Goal: Find specific page/section: Find specific page/section

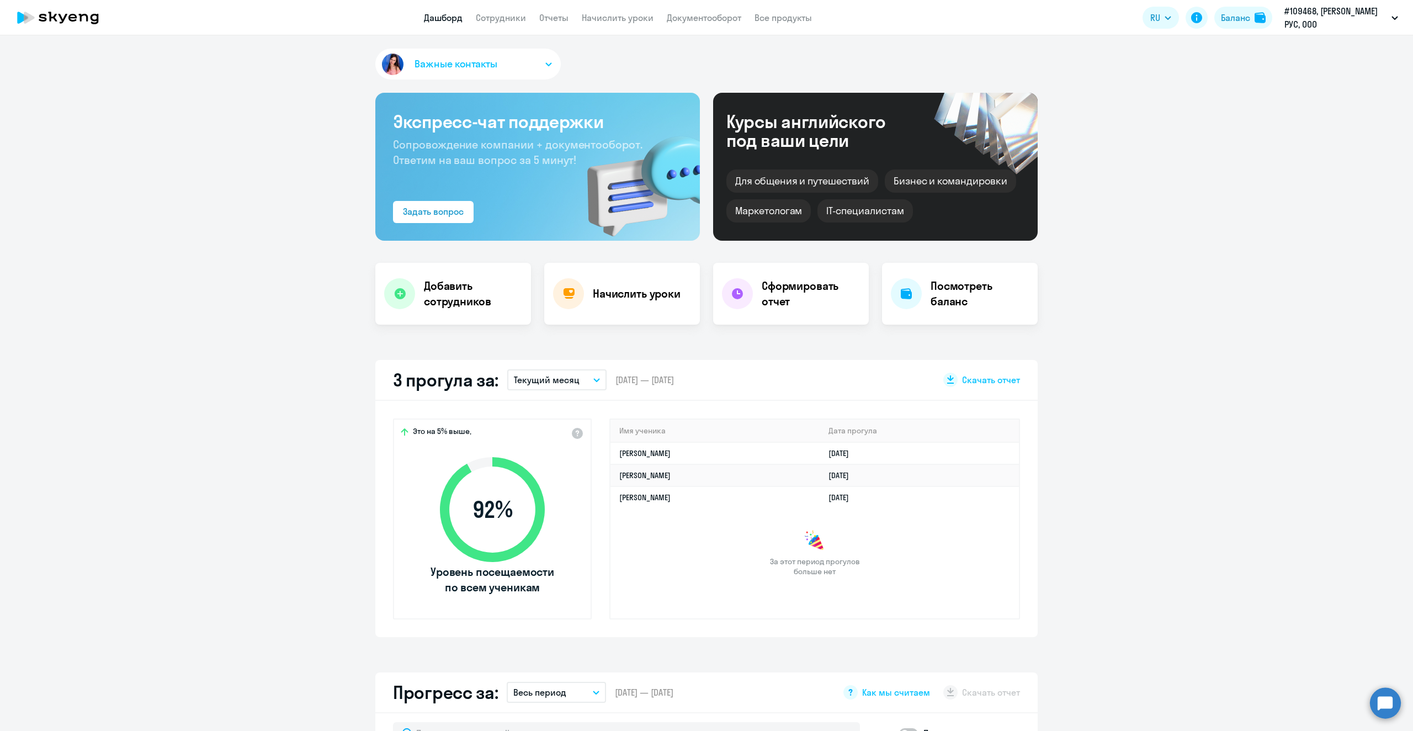
select select "30"
click at [519, 18] on link "Сотрудники" at bounding box center [501, 17] width 50 height 11
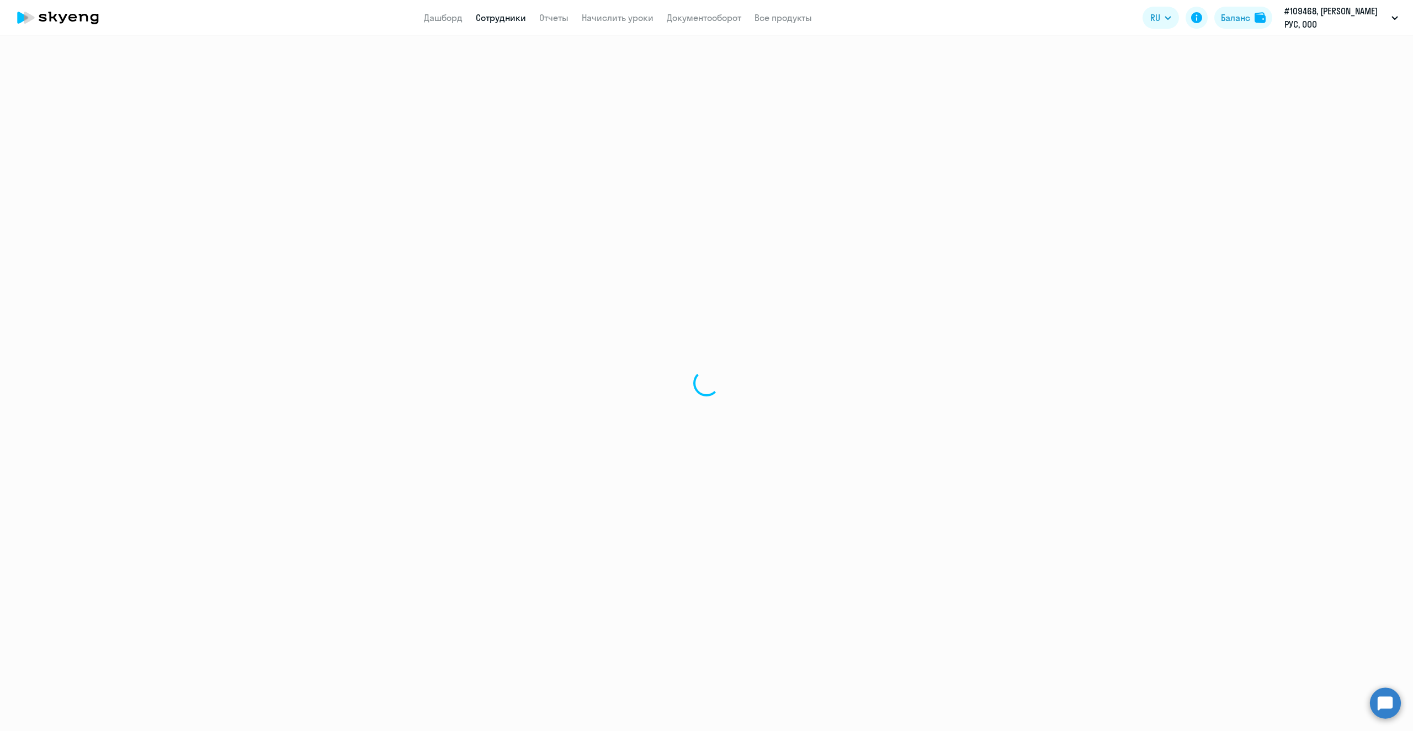
select select "30"
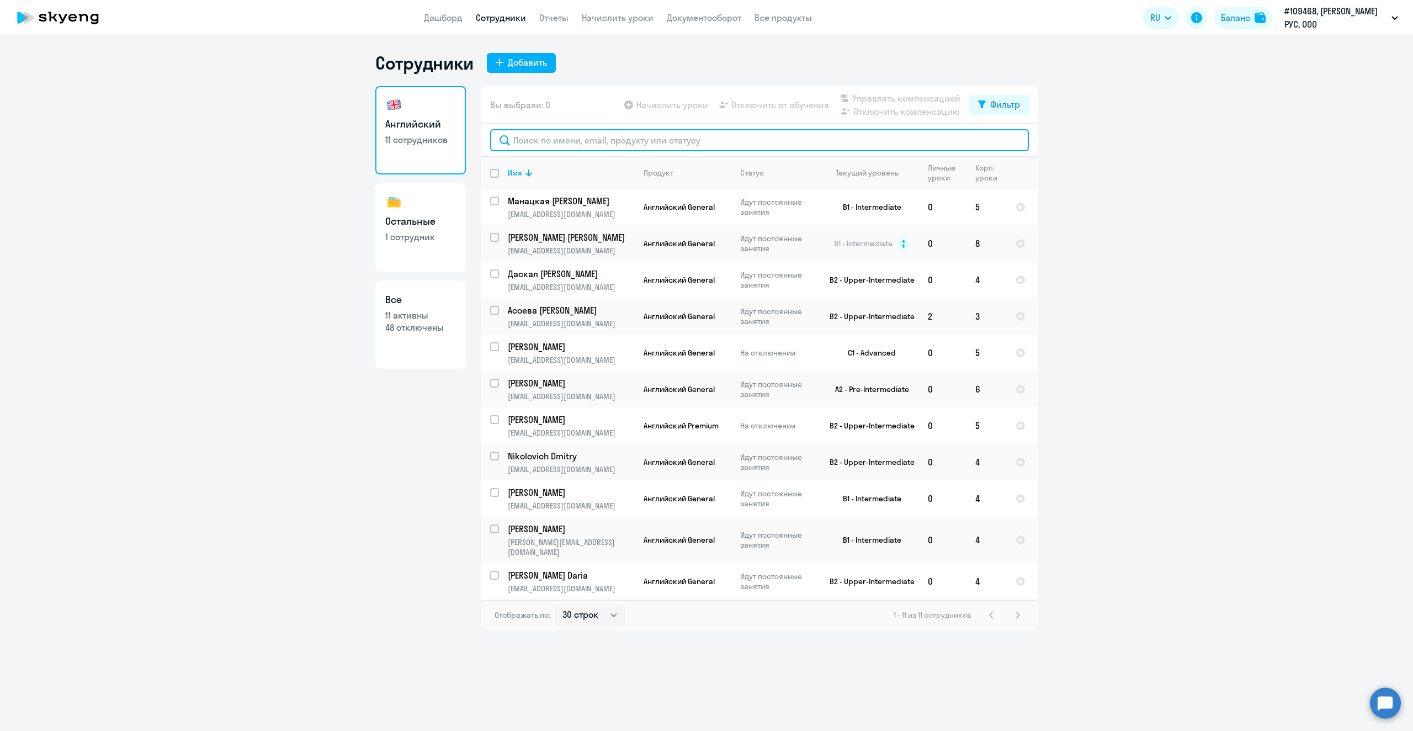
click at [640, 145] on input "text" at bounding box center [759, 140] width 539 height 22
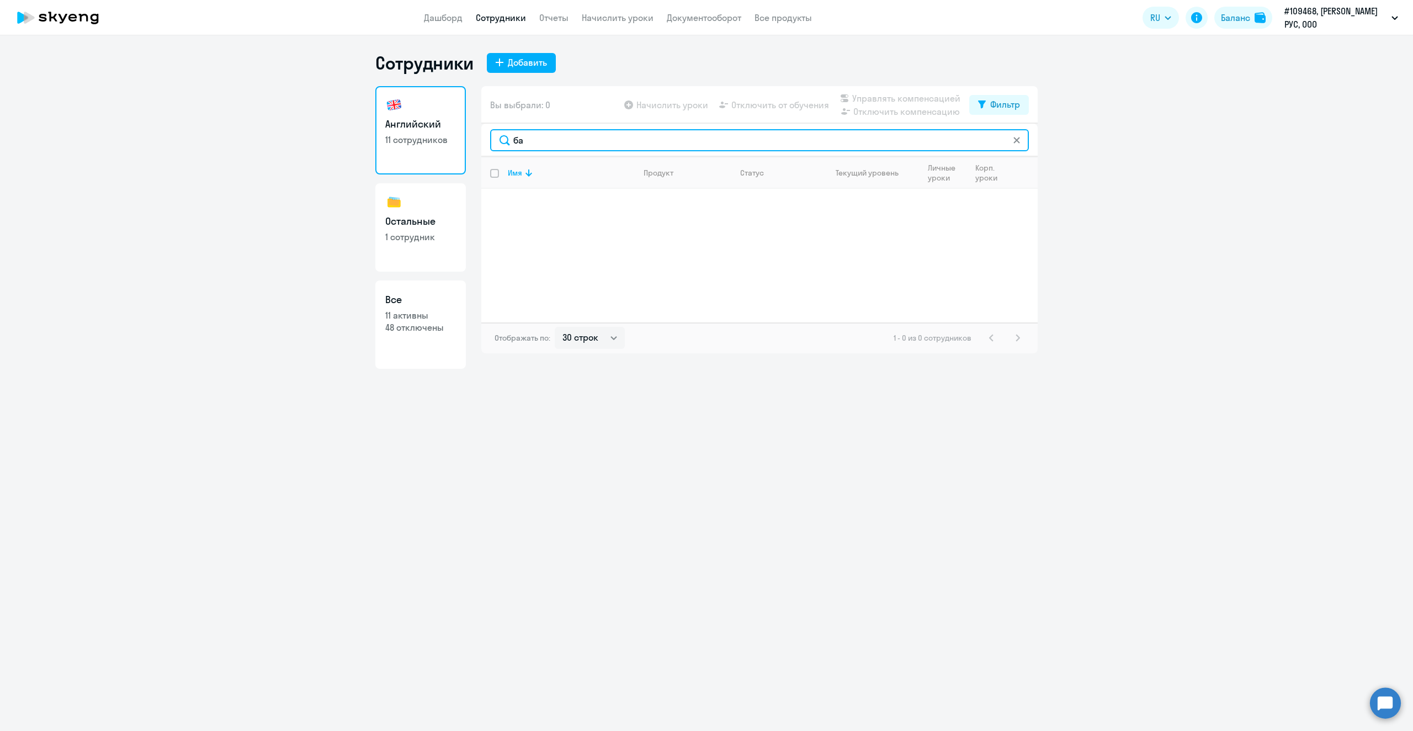
type input "б"
type input "b"
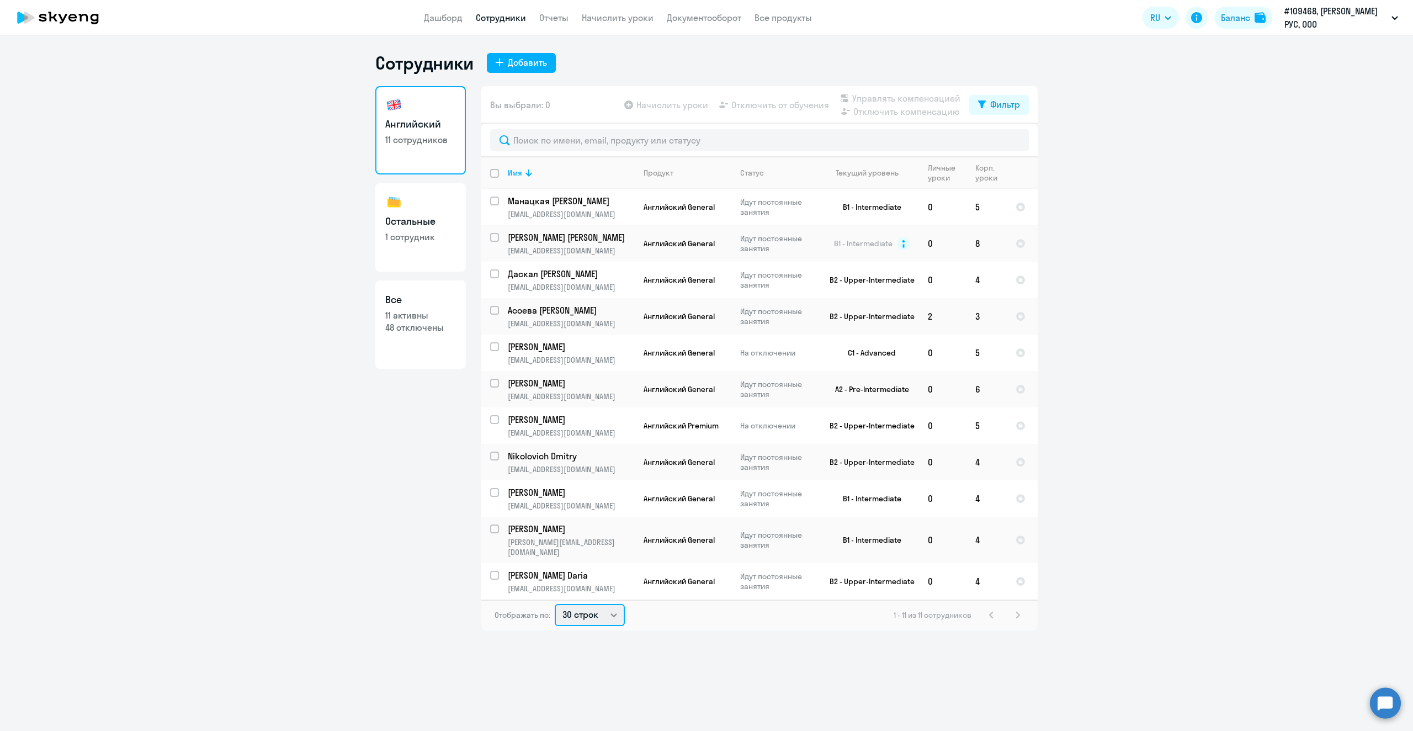
click at [613, 604] on select "30 строк 50 строк 100 строк" at bounding box center [590, 615] width 70 height 22
select select "100"
click at [555, 604] on select "30 строк 50 строк 100 строк" at bounding box center [590, 615] width 70 height 22
click at [424, 224] on h3 "Остальные" at bounding box center [420, 221] width 71 height 14
select select "30"
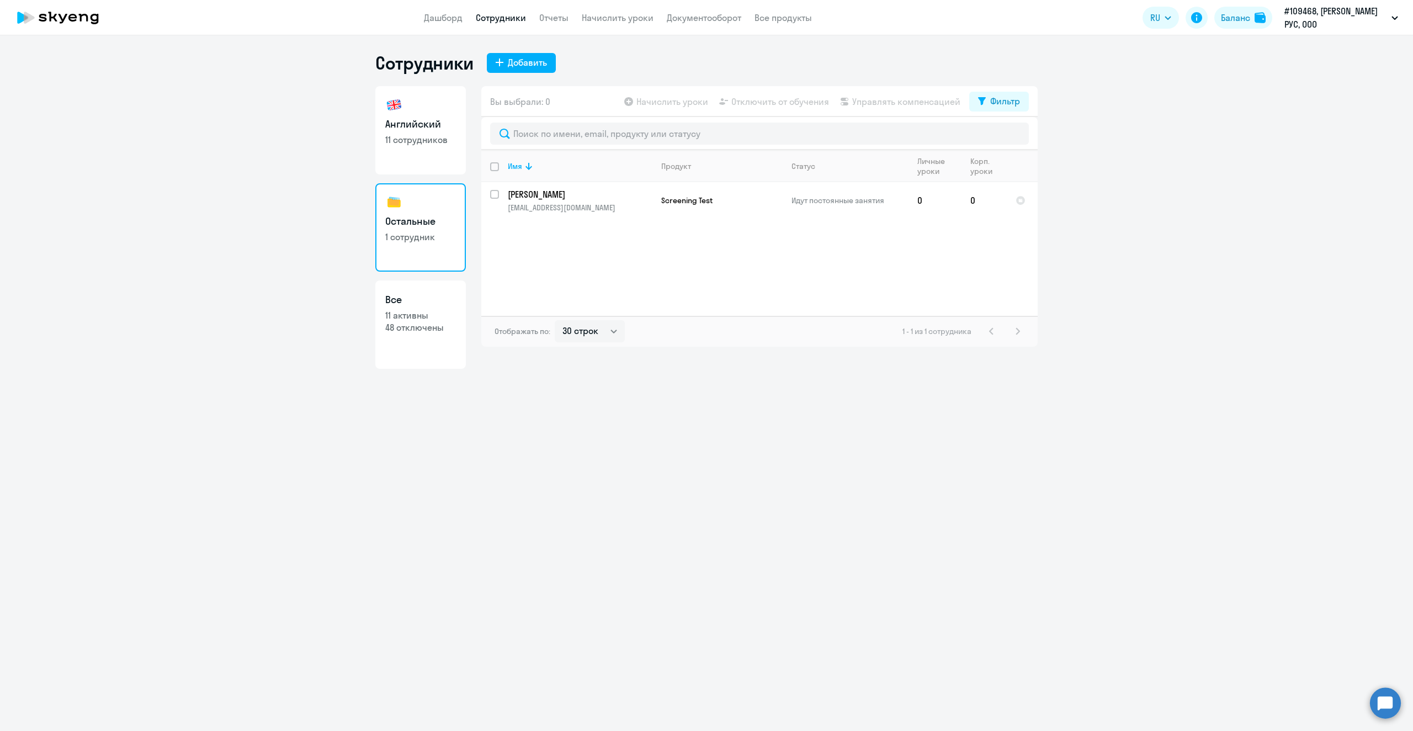
click at [423, 334] on link "Все 11 активны 48 отключены" at bounding box center [420, 324] width 90 height 88
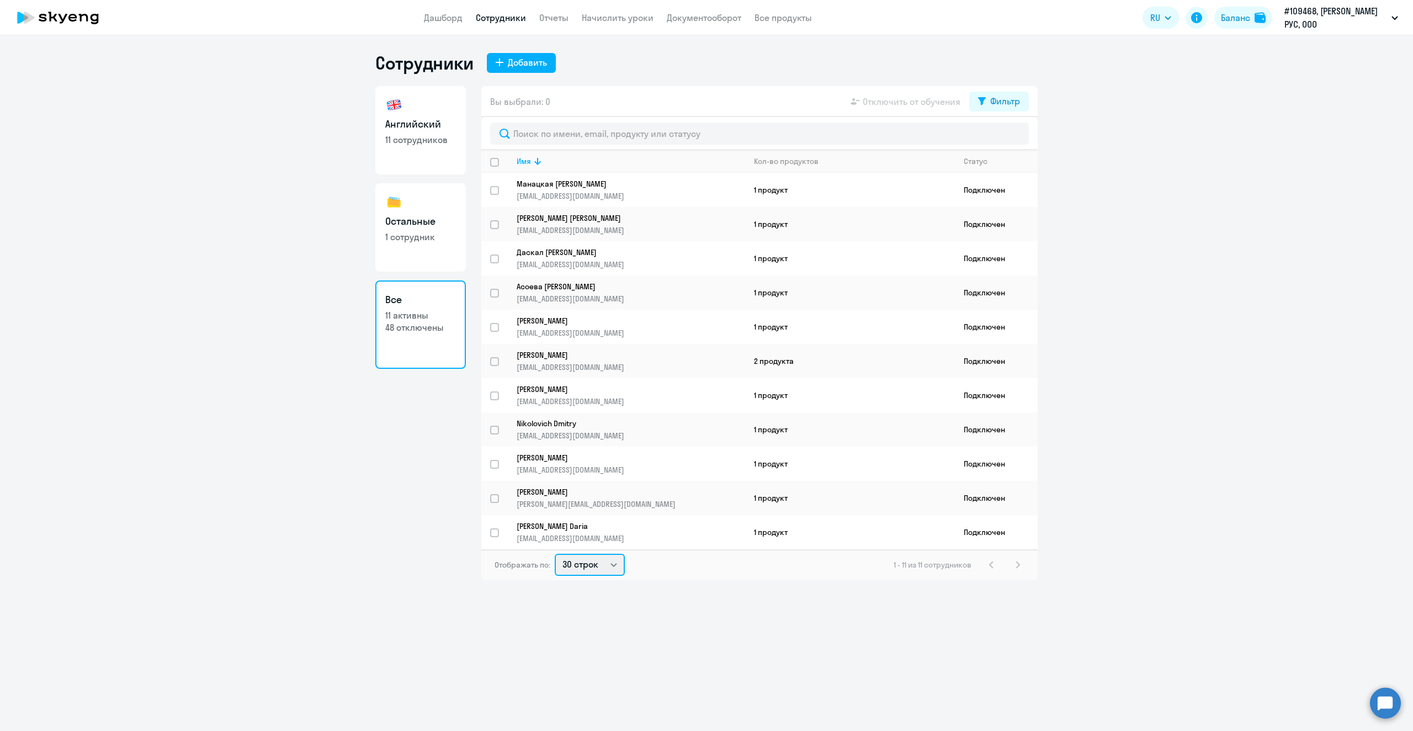
click at [612, 565] on select "30 строк 50 строк 100 строк" at bounding box center [590, 564] width 70 height 22
select select "100"
click at [555, 553] on select "30 строк 50 строк 100 строк" at bounding box center [590, 564] width 70 height 22
click at [1008, 100] on div "Фильтр" at bounding box center [1005, 100] width 30 height 13
click at [1006, 140] on span at bounding box center [1010, 137] width 19 height 11
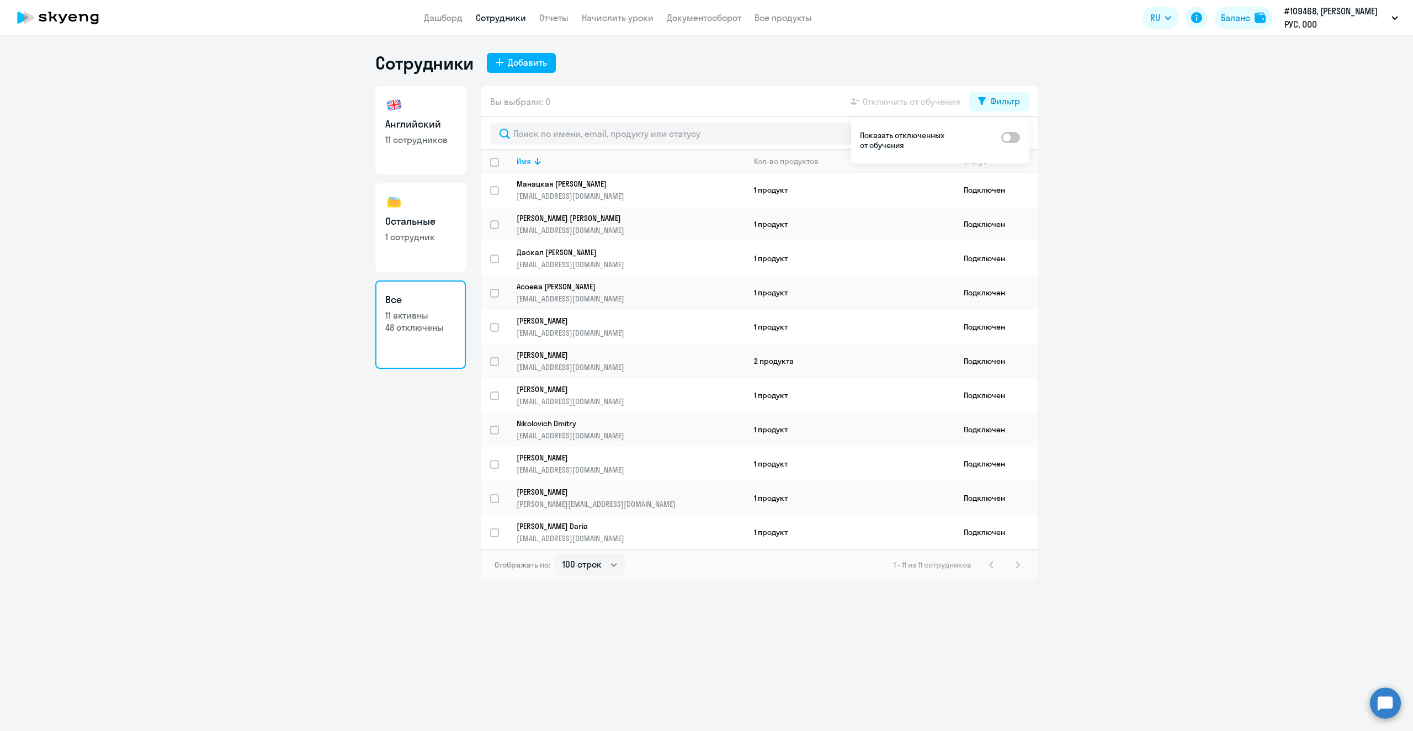
click at [1001, 137] on input "checkbox" at bounding box center [1000, 137] width 1 height 1
checkbox input "true"
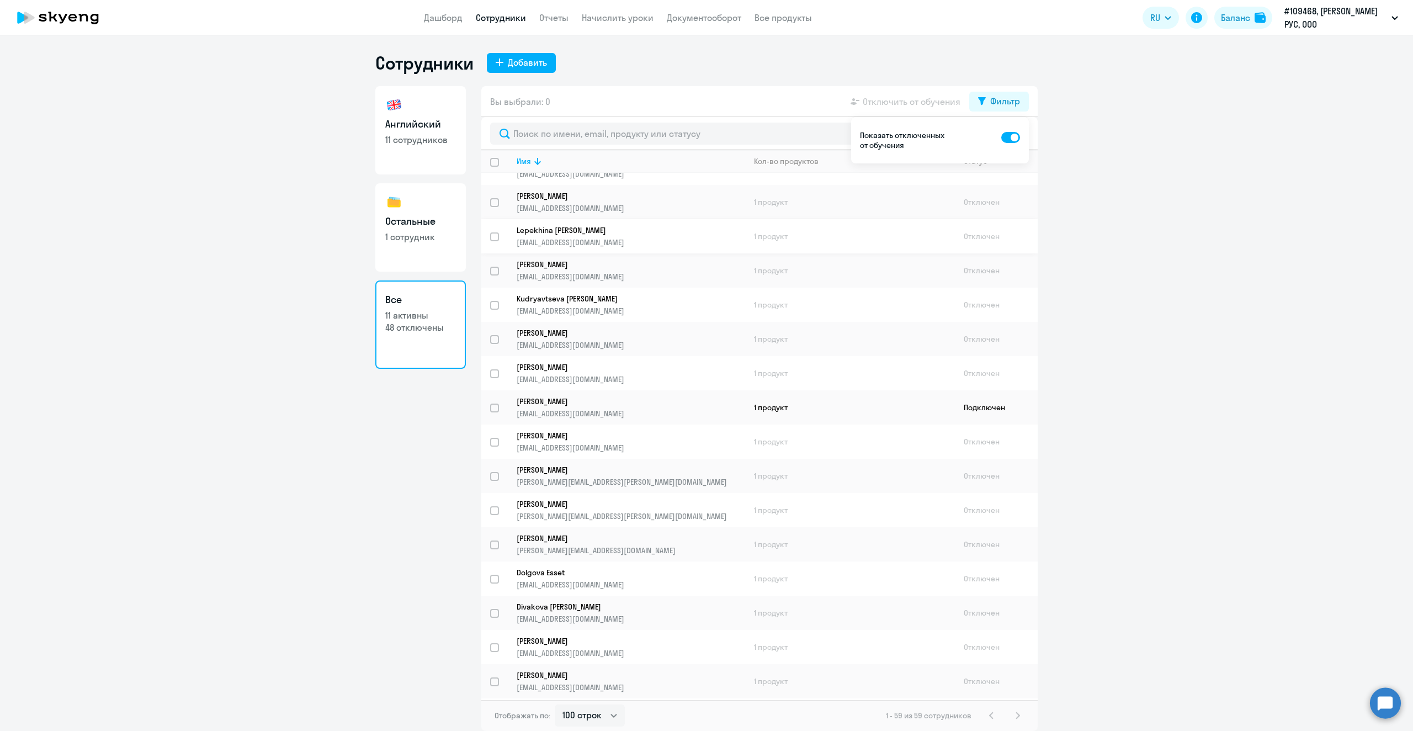
scroll to position [1104, 0]
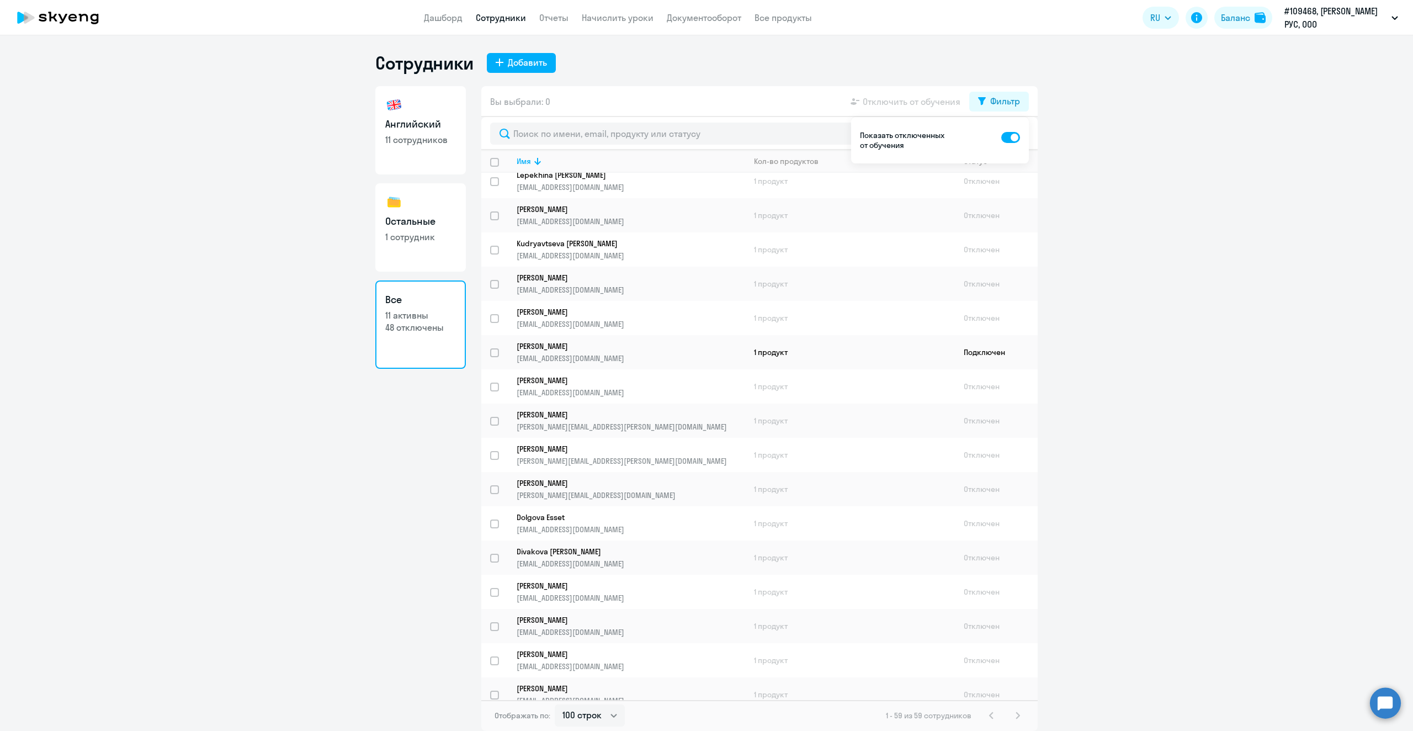
click at [1137, 493] on ng-component "Сотрудники Добавить Английский 11 сотрудников Остальные 1 сотрудник Все 11 акти…" at bounding box center [706, 391] width 1413 height 679
click at [630, 135] on input "text" at bounding box center [759, 133] width 539 height 22
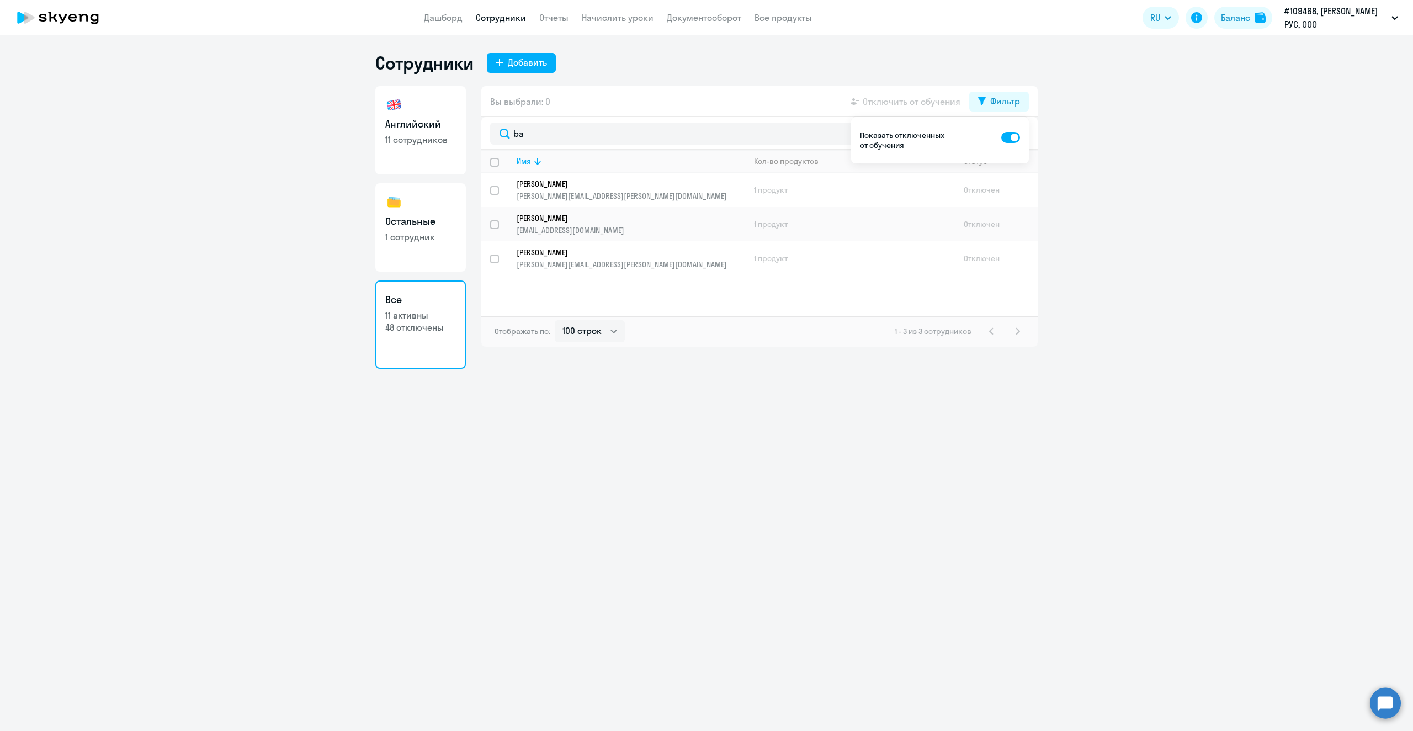
click at [1232, 520] on div "Сотрудники Добавить Английский 11 сотрудников Остальные 1 сотрудник Все 11 акти…" at bounding box center [706, 382] width 1413 height 695
drag, startPoint x: 532, startPoint y: 140, endPoint x: 514, endPoint y: 139, distance: 18.8
click at [514, 139] on input "ba" at bounding box center [759, 133] width 539 height 22
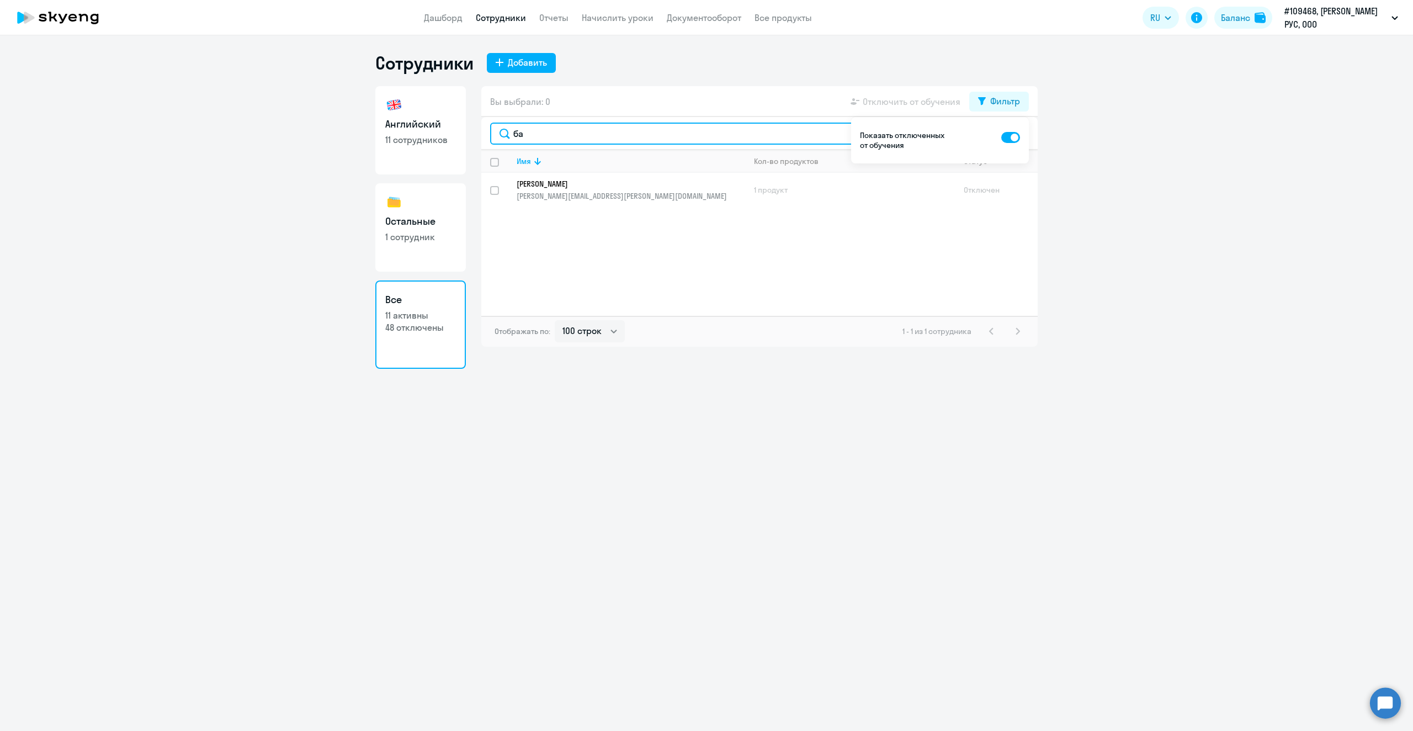
type input "б"
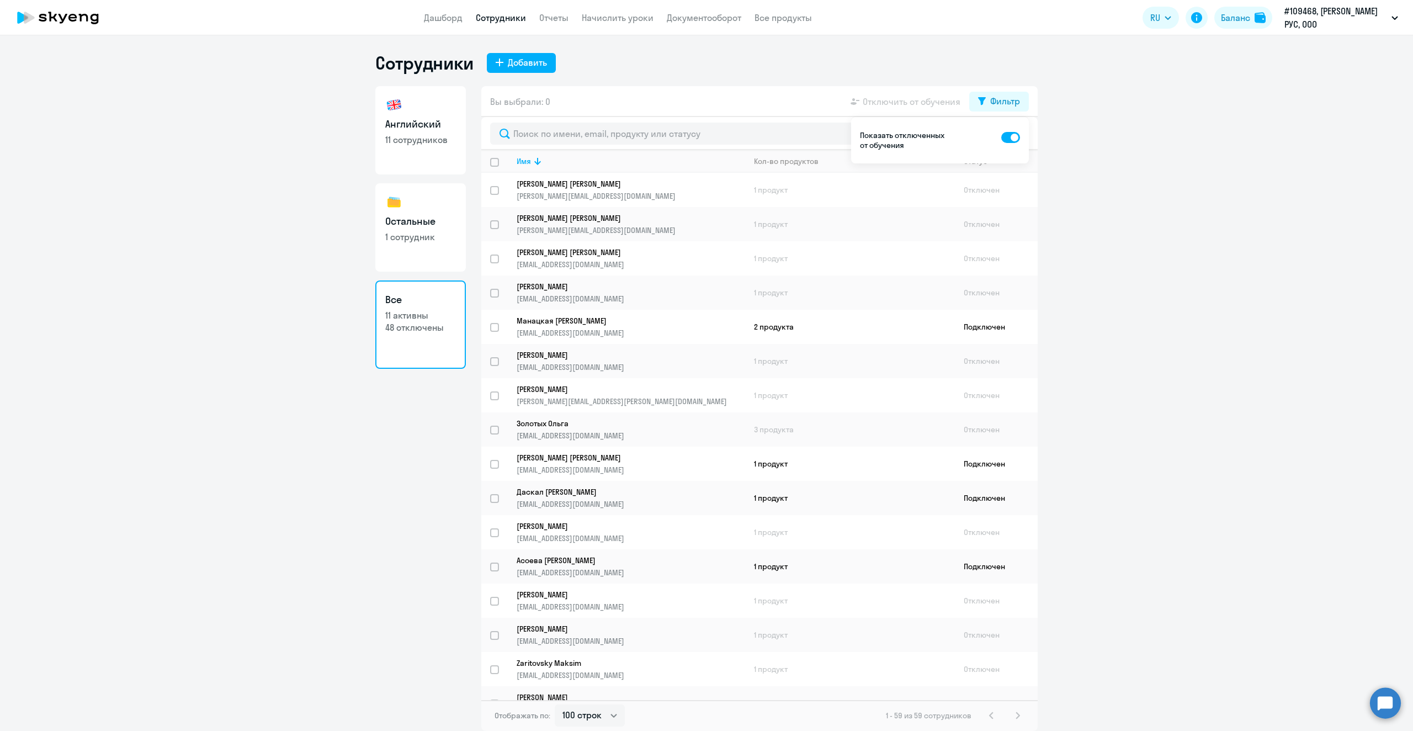
click at [1181, 196] on ng-component "Сотрудники Добавить Английский 11 сотрудников Остальные 1 сотрудник Все 11 акти…" at bounding box center [706, 391] width 1413 height 679
click at [1011, 138] on span at bounding box center [1010, 137] width 19 height 11
click at [1001, 137] on input "checkbox" at bounding box center [1000, 137] width 1 height 1
checkbox input "false"
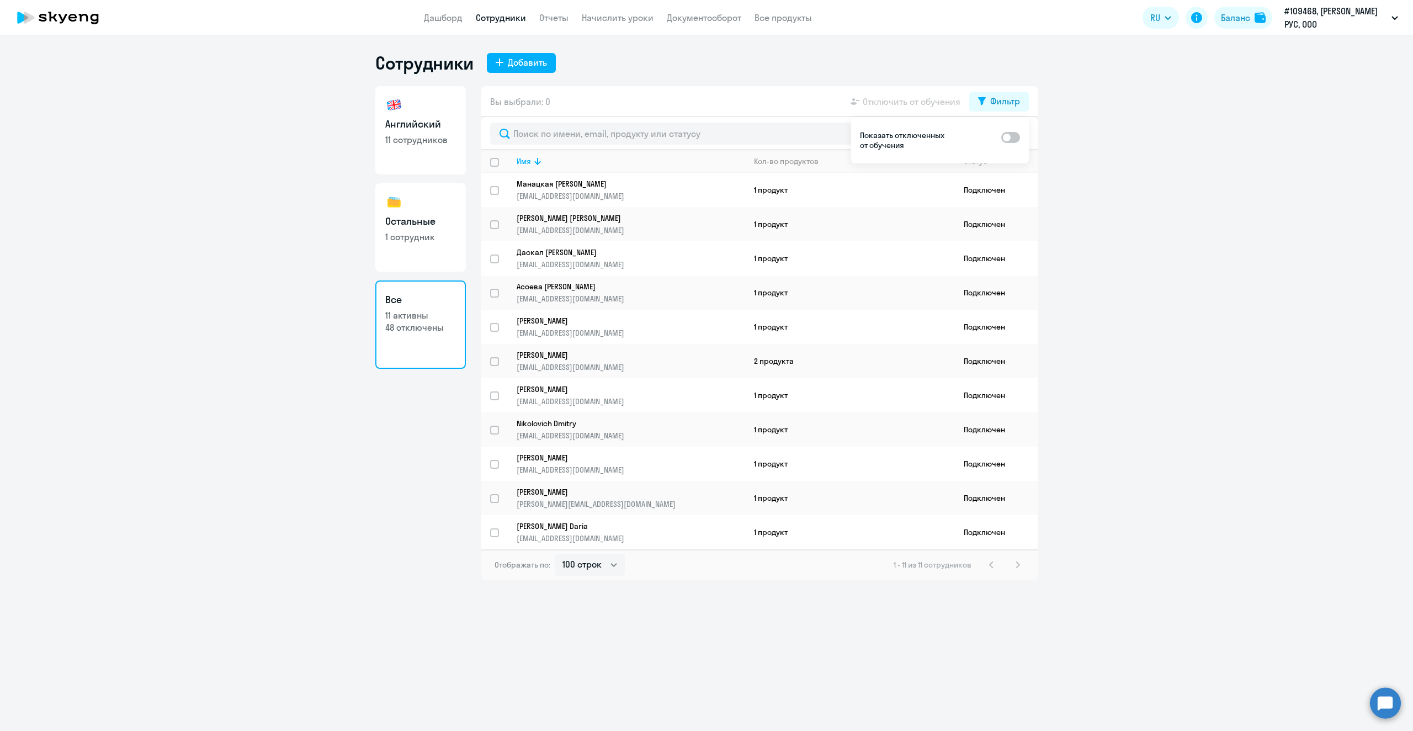
click at [414, 108] on link "Английский 11 сотрудников" at bounding box center [420, 130] width 90 height 88
select select "30"
